Goal: Information Seeking & Learning: Understand process/instructions

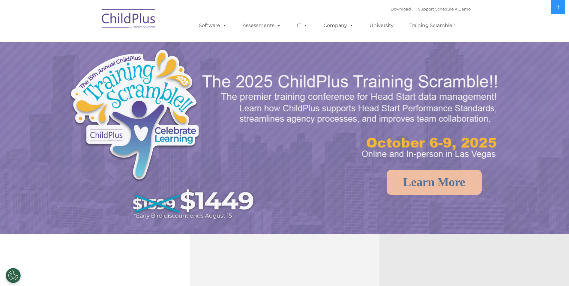
select select "MEDIUM"
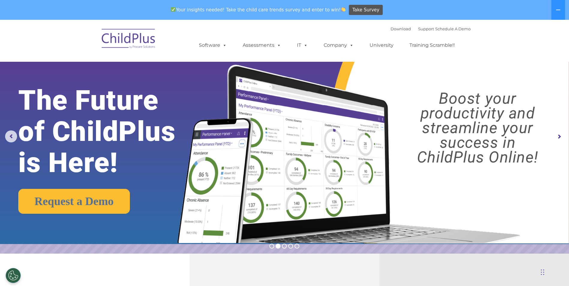
click at [130, 40] on img at bounding box center [129, 40] width 60 height 30
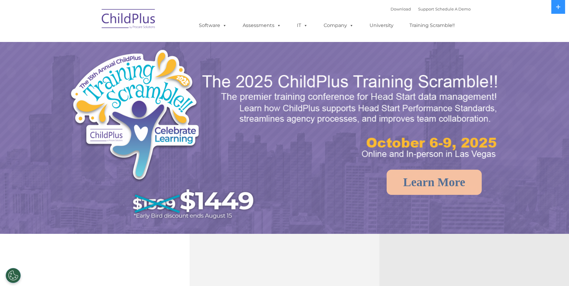
select select "MEDIUM"
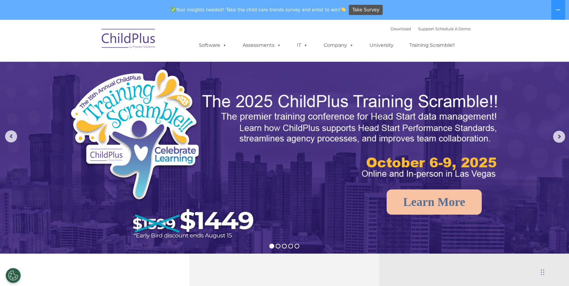
click at [133, 42] on img at bounding box center [129, 40] width 60 height 30
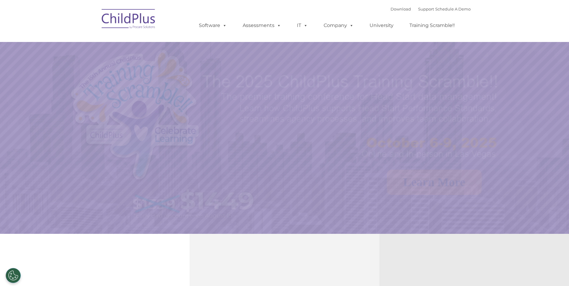
select select "MEDIUM"
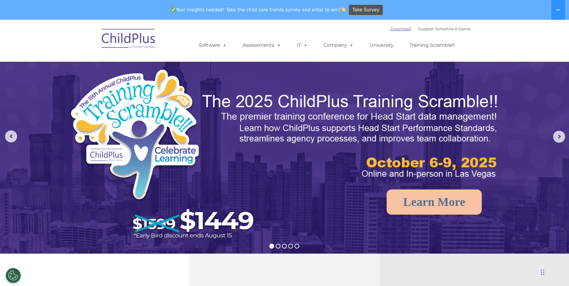
click at [394, 28] on link "Download" at bounding box center [400, 28] width 20 height 5
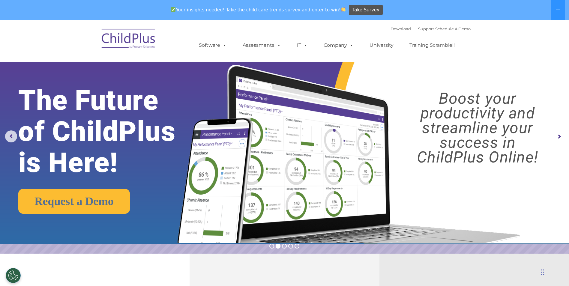
click at [127, 44] on img at bounding box center [129, 40] width 60 height 30
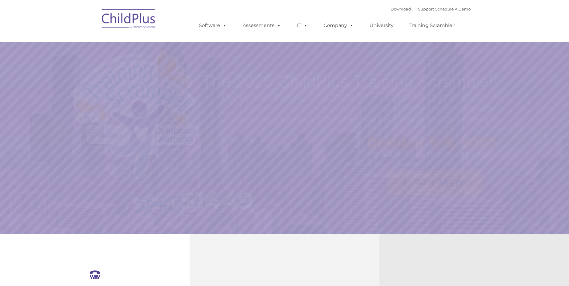
select select "MEDIUM"
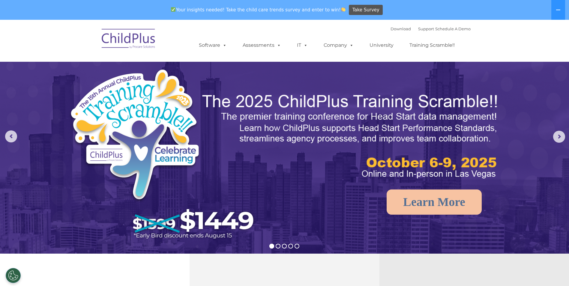
click at [138, 45] on img at bounding box center [129, 40] width 60 height 30
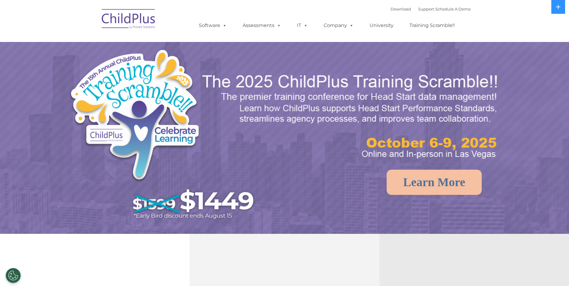
select select "MEDIUM"
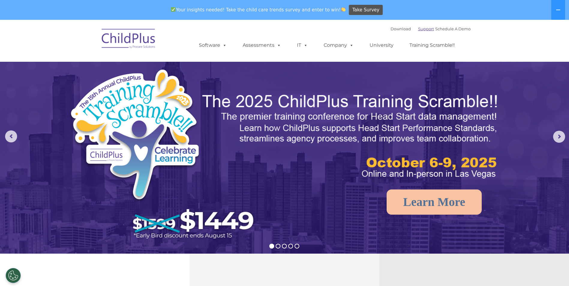
click at [418, 30] on link "Support" at bounding box center [426, 28] width 16 height 5
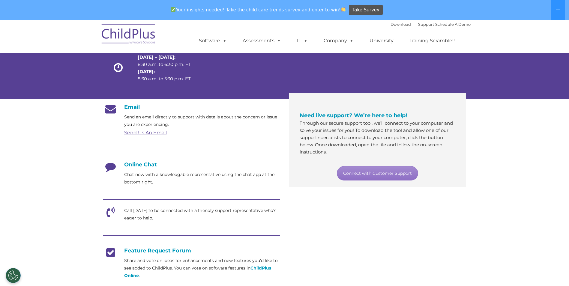
scroll to position [55, 0]
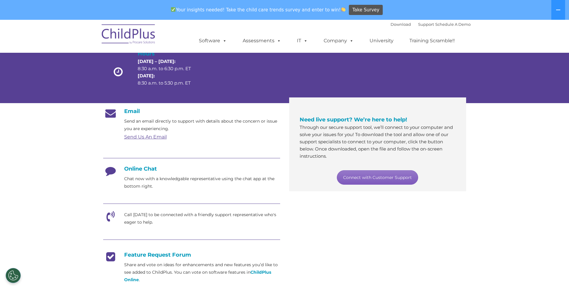
click at [381, 177] on link "Connect with Customer Support" at bounding box center [377, 177] width 81 height 14
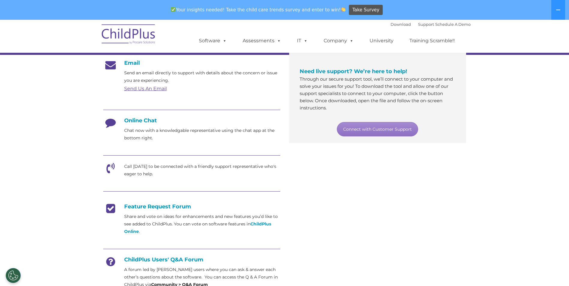
scroll to position [100, 0]
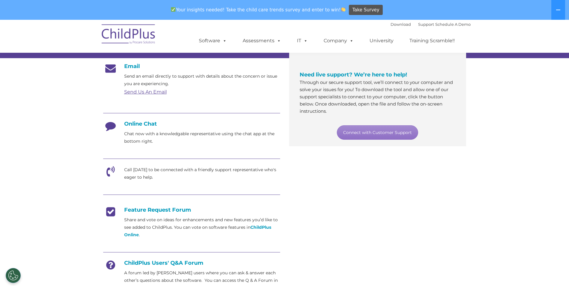
click at [140, 124] on h4 "Online Chat" at bounding box center [191, 124] width 177 height 7
click at [151, 141] on p "Chat now with a knowledgable representative using the chat app at the bottom ri…" at bounding box center [202, 137] width 156 height 15
click at [434, 40] on link "Training Scramble!!" at bounding box center [431, 41] width 57 height 12
